Goal: Check status

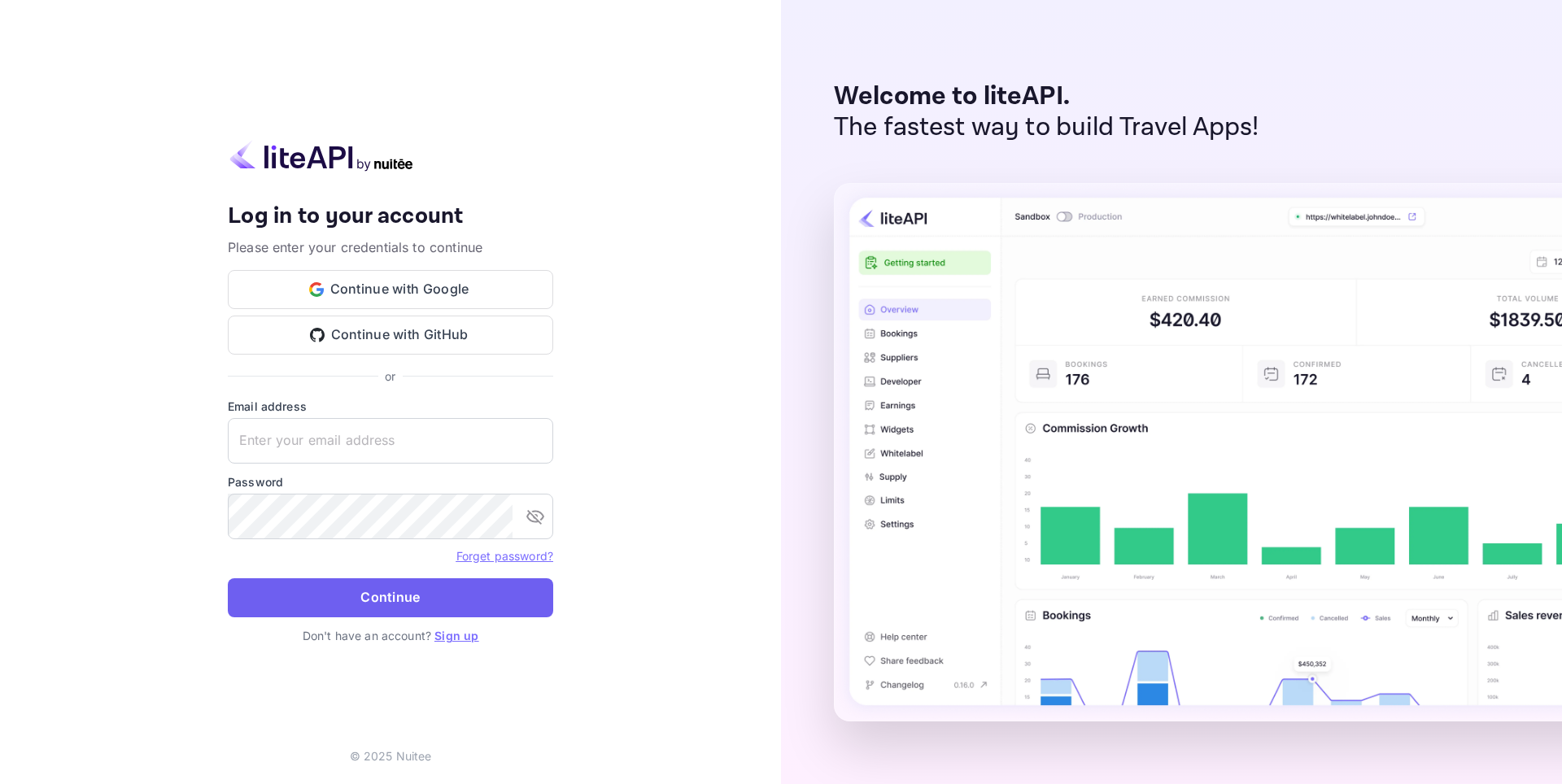
type input "[EMAIL_ADDRESS][DOMAIN_NAME]"
click at [409, 592] on button "Continue" at bounding box center [391, 597] width 325 height 39
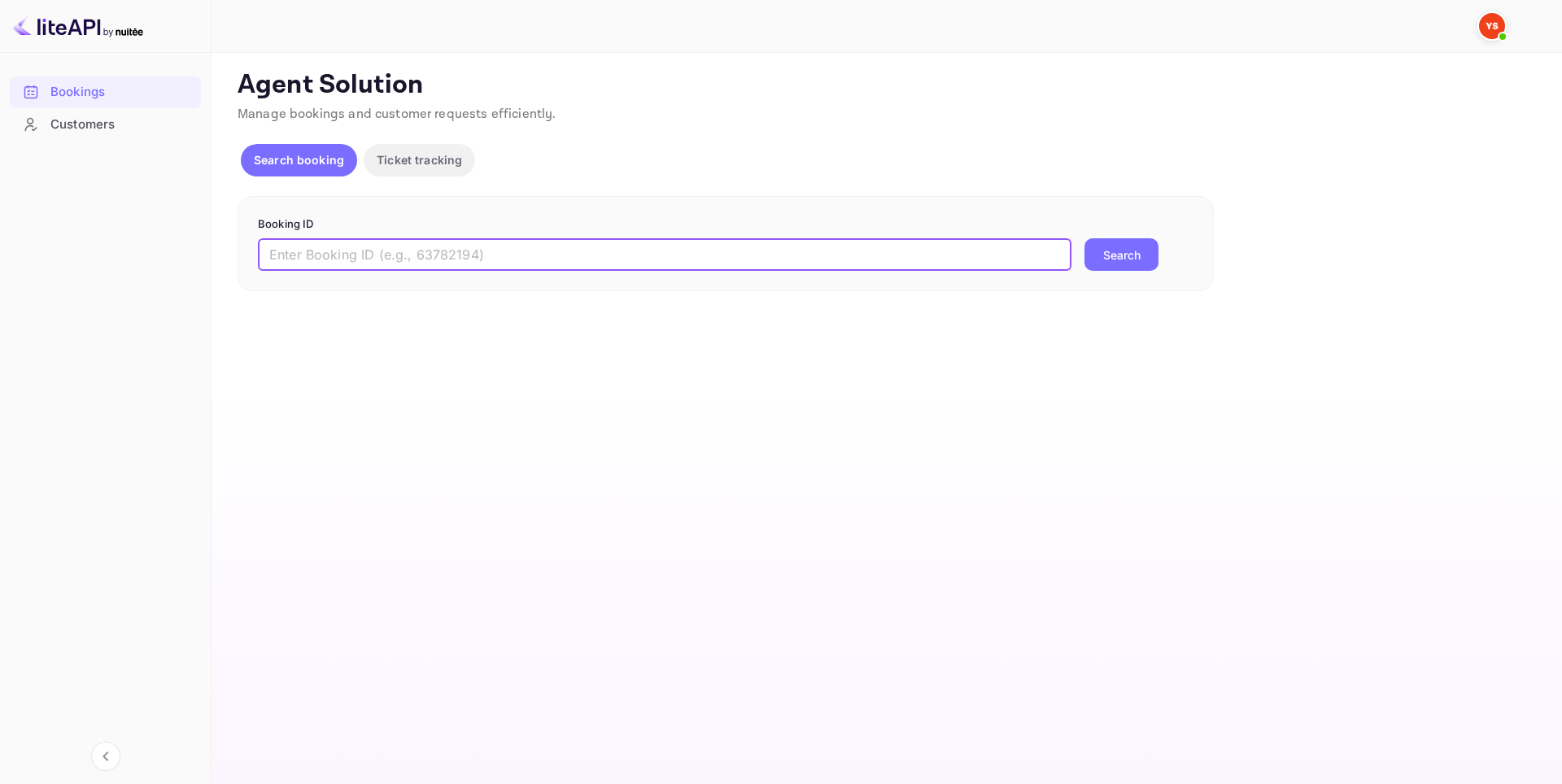
click at [382, 263] on input "text" at bounding box center [665, 254] width 814 height 32
paste input "8806720"
type input "8806720"
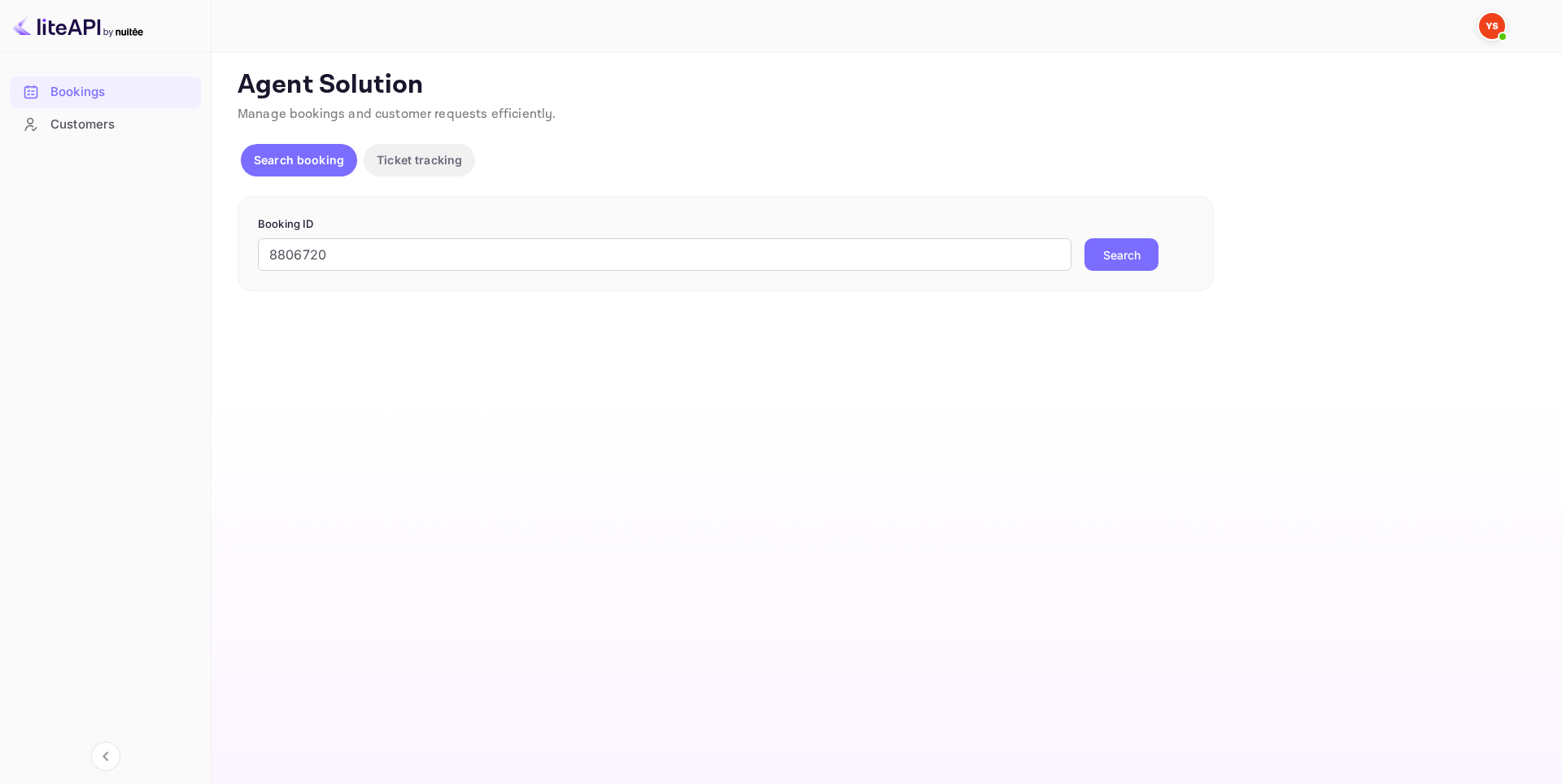
click at [1135, 249] on button "Search" at bounding box center [1122, 254] width 74 height 32
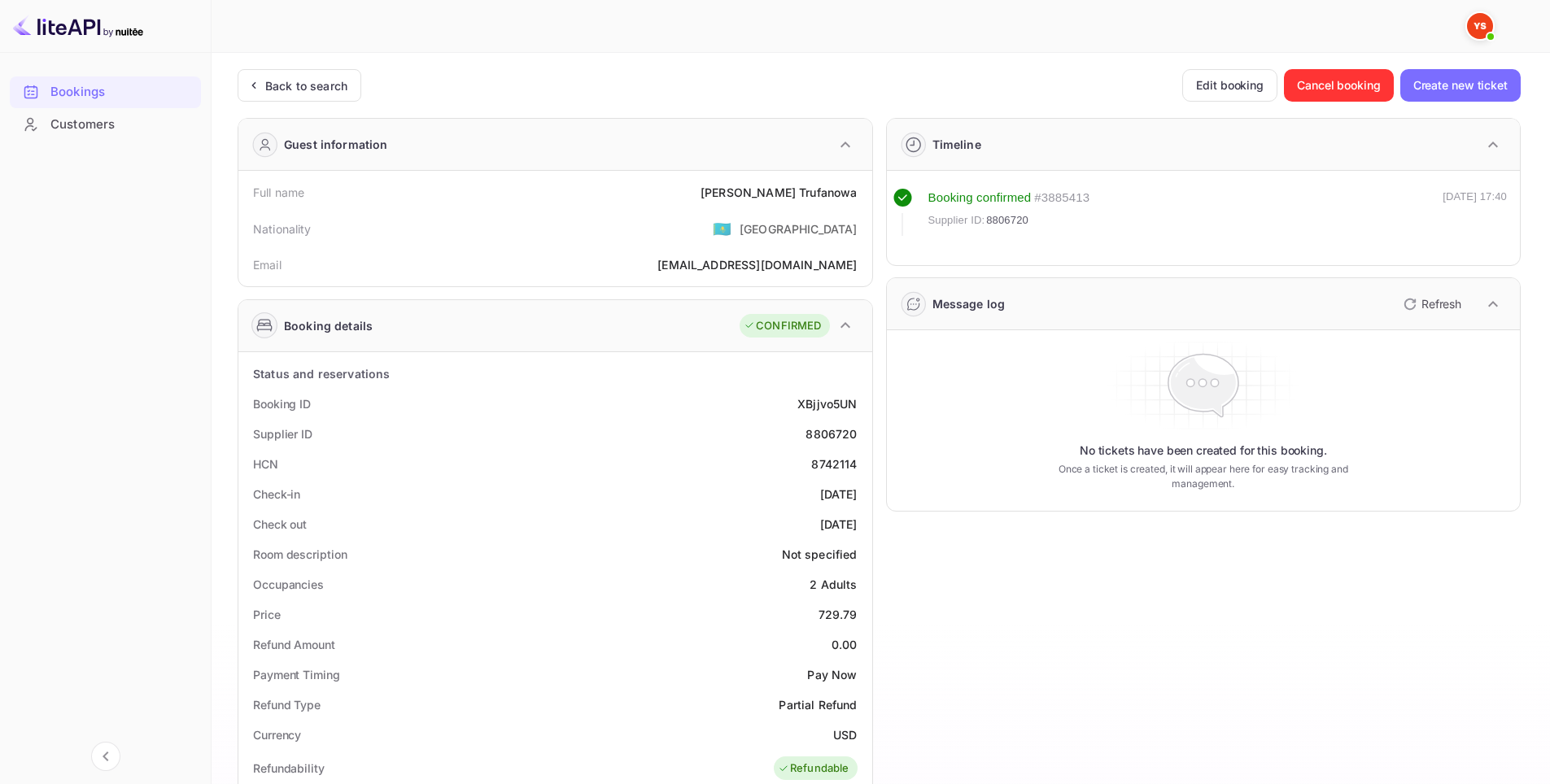
click at [598, 476] on div "HCN 8742114" at bounding box center [554, 464] width 621 height 30
drag, startPoint x: 836, startPoint y: 406, endPoint x: 861, endPoint y: 406, distance: 25.0
click at [861, 406] on div "Booking ID XBjjvo5UN" at bounding box center [554, 403] width 621 height 30
copy div "XBjjvo5UN"
click at [858, 426] on div "Supplier ID 8806720" at bounding box center [554, 434] width 621 height 30
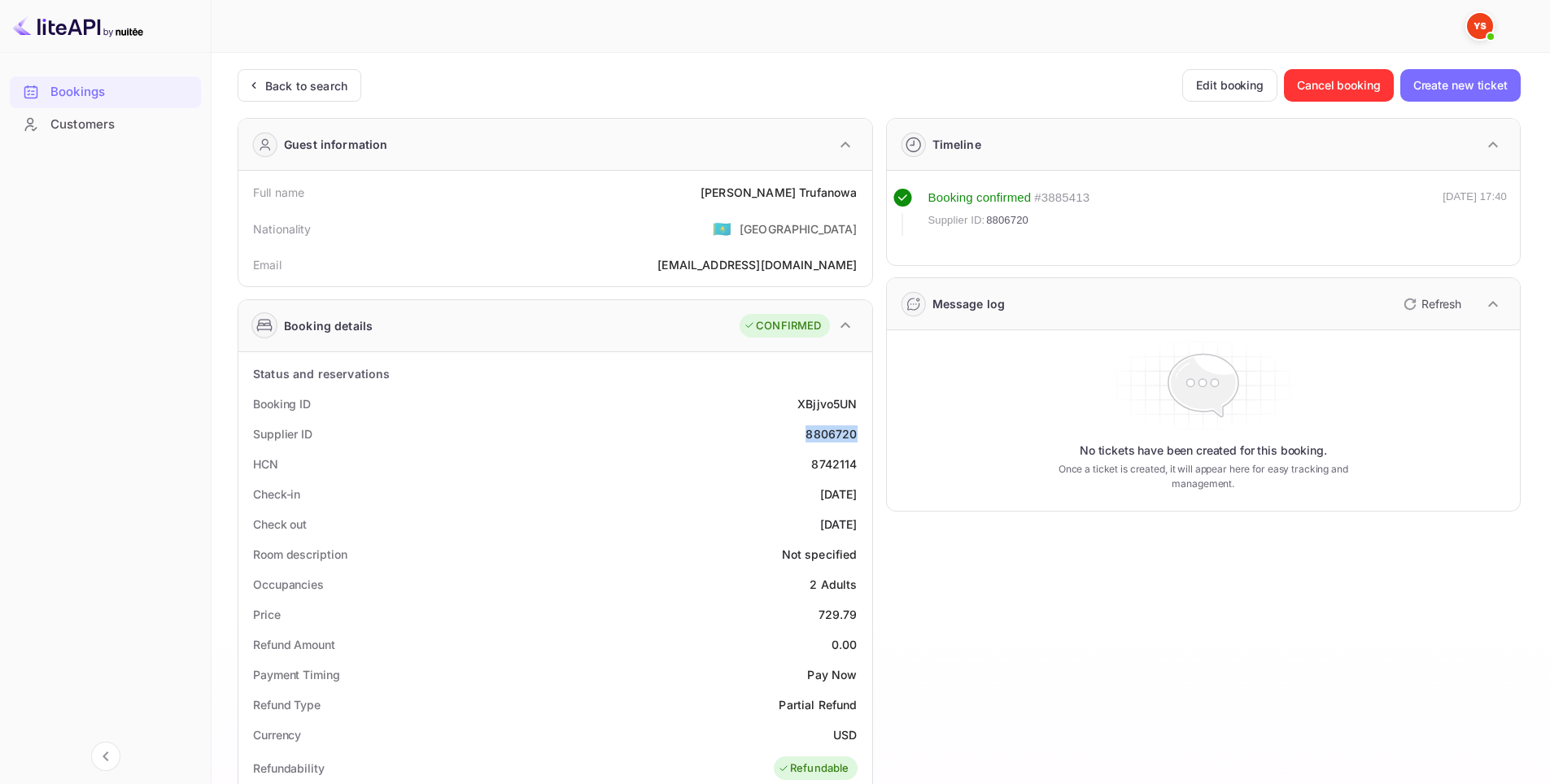
copy div "8806720"
drag, startPoint x: 776, startPoint y: 192, endPoint x: 859, endPoint y: 191, distance: 83.0
click at [859, 191] on div "Full name [PERSON_NAME]" at bounding box center [554, 192] width 621 height 30
copy div "[PERSON_NAME]"
drag, startPoint x: 789, startPoint y: 492, endPoint x: 863, endPoint y: 485, distance: 74.3
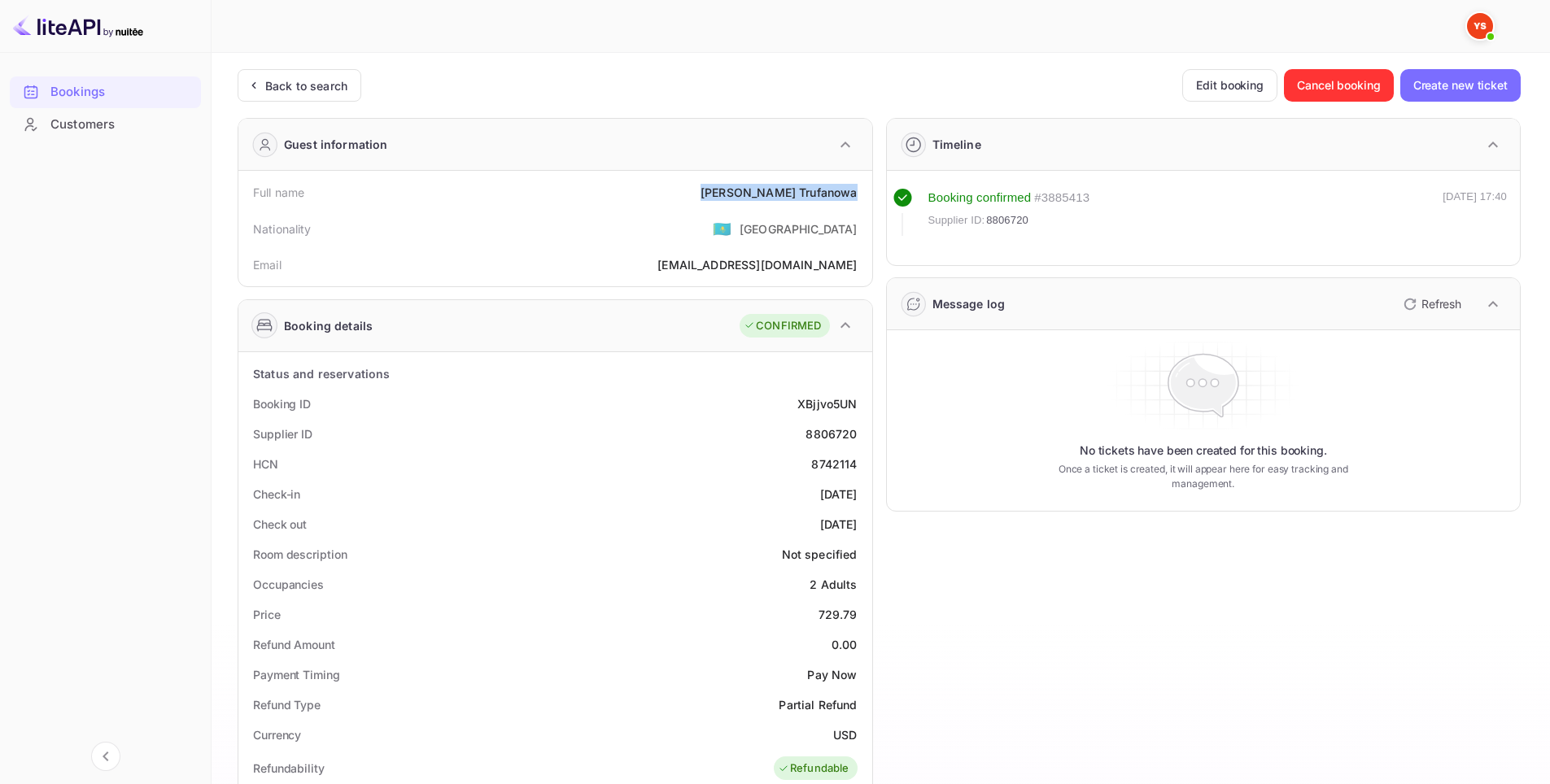
click at [864, 485] on div "Check-in [DATE]" at bounding box center [554, 494] width 621 height 30
copy div "[DATE]"
drag, startPoint x: 788, startPoint y: 524, endPoint x: 860, endPoint y: 521, distance: 72.1
click at [860, 521] on div "Check out [DATE]" at bounding box center [554, 524] width 621 height 30
copy div "[DATE]"
